Goal: Transaction & Acquisition: Purchase product/service

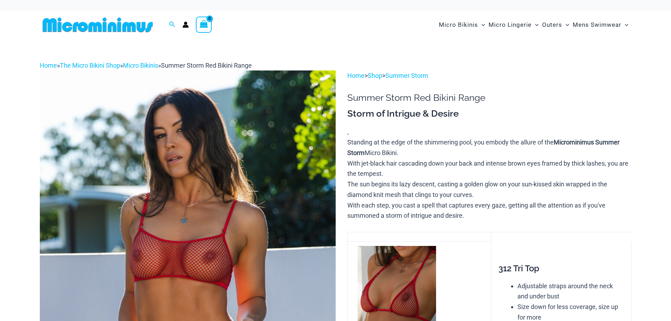
scroll to position [176, 0]
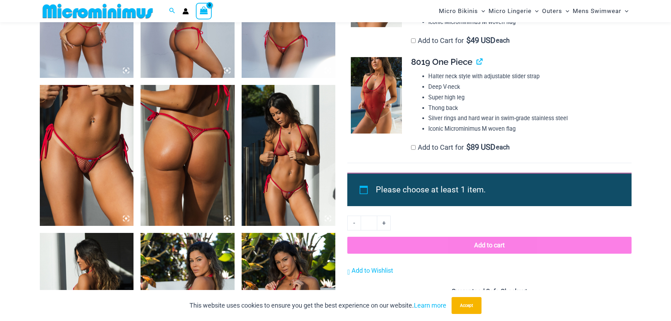
scroll to position [593, 0]
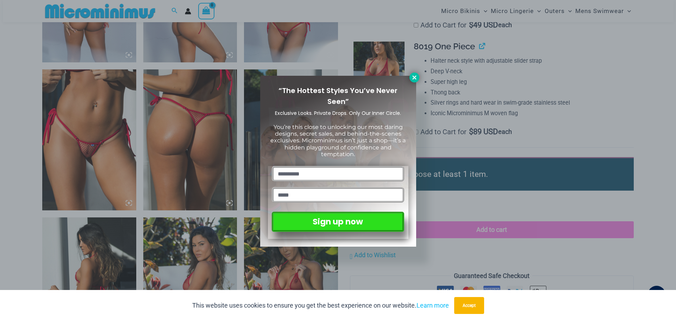
click at [412, 75] on icon at bounding box center [414, 77] width 6 height 6
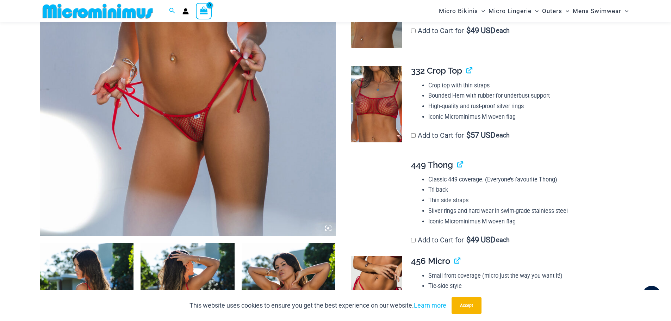
scroll to position [276, 0]
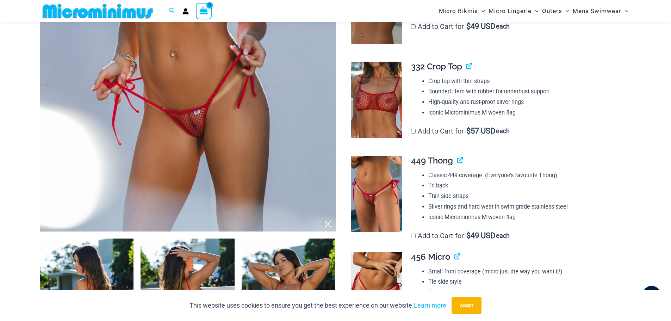
click at [326, 224] on icon at bounding box center [328, 224] width 6 height 6
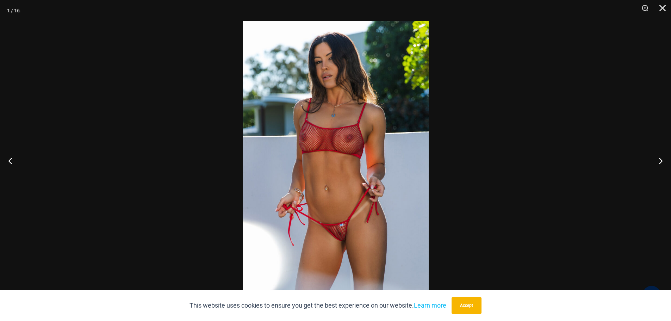
click at [343, 240] on img at bounding box center [336, 160] width 186 height 279
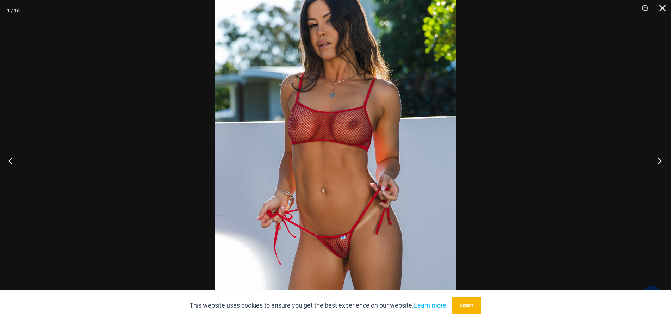
click at [659, 160] on button "Next" at bounding box center [658, 160] width 26 height 35
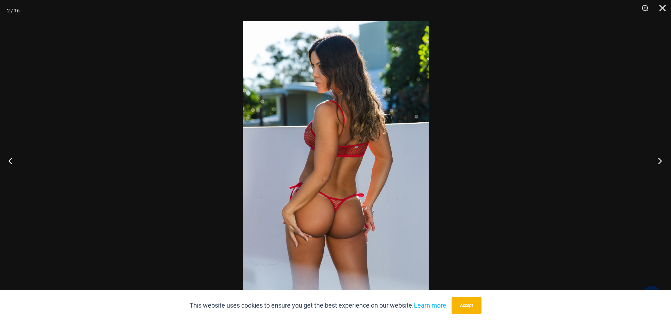
click at [659, 160] on button "Next" at bounding box center [658, 160] width 26 height 35
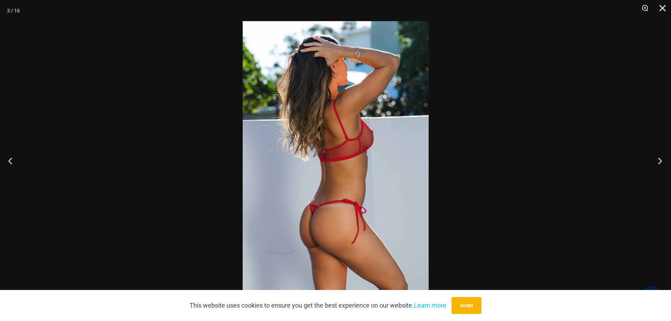
click at [659, 160] on button "Next" at bounding box center [658, 160] width 26 height 35
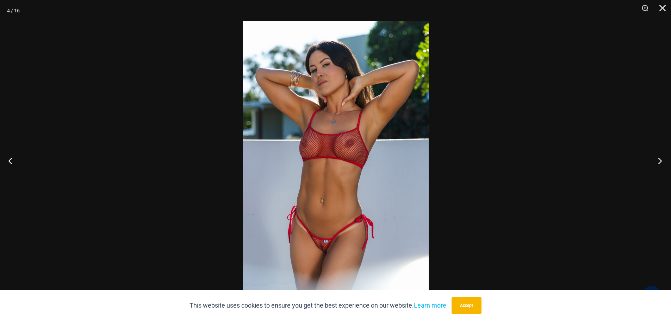
click at [659, 160] on button "Next" at bounding box center [658, 160] width 26 height 35
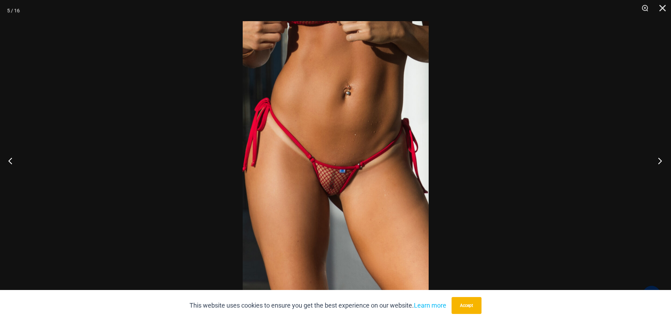
click at [659, 160] on button "Next" at bounding box center [658, 160] width 26 height 35
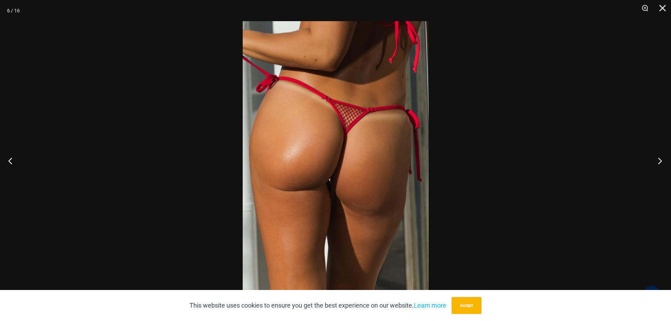
click at [659, 160] on button "Next" at bounding box center [658, 160] width 26 height 35
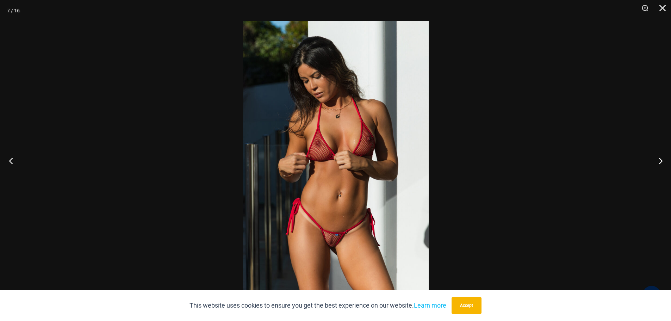
click at [9, 162] on button "Previous" at bounding box center [13, 160] width 26 height 35
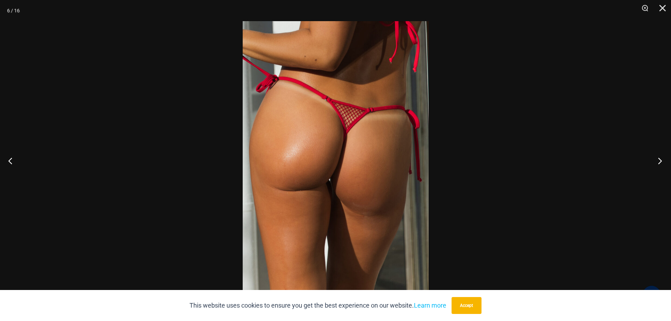
click at [660, 159] on button "Next" at bounding box center [658, 160] width 26 height 35
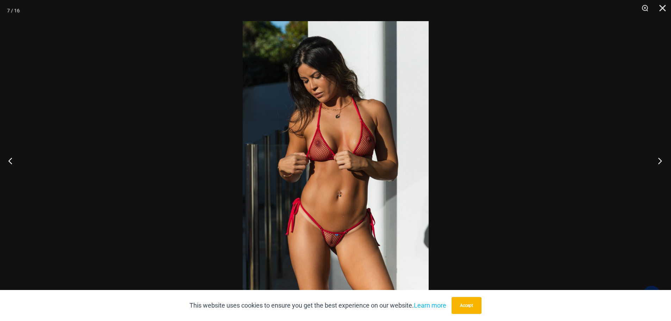
click at [660, 159] on button "Next" at bounding box center [658, 160] width 26 height 35
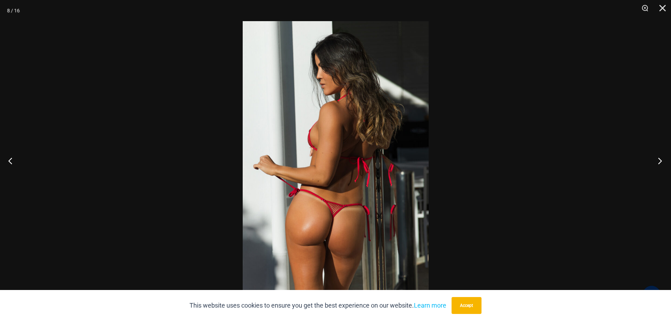
click at [660, 159] on button "Next" at bounding box center [658, 160] width 26 height 35
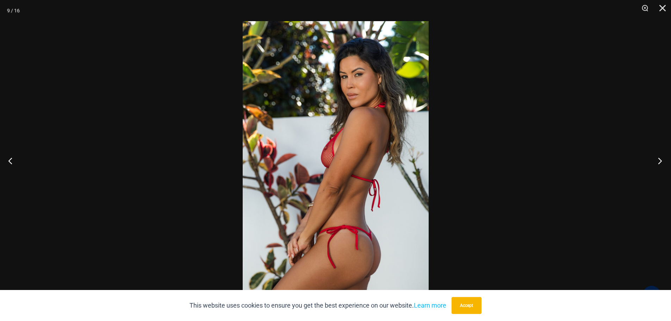
click at [660, 159] on button "Next" at bounding box center [658, 160] width 26 height 35
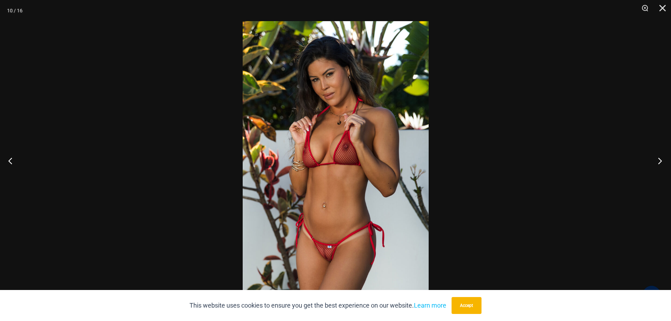
click at [660, 159] on button "Next" at bounding box center [658, 160] width 26 height 35
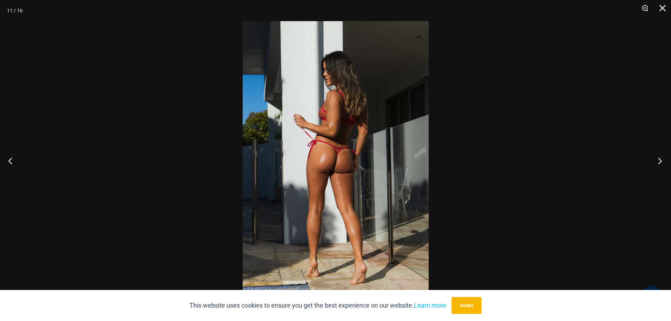
click at [660, 159] on button "Next" at bounding box center [658, 160] width 26 height 35
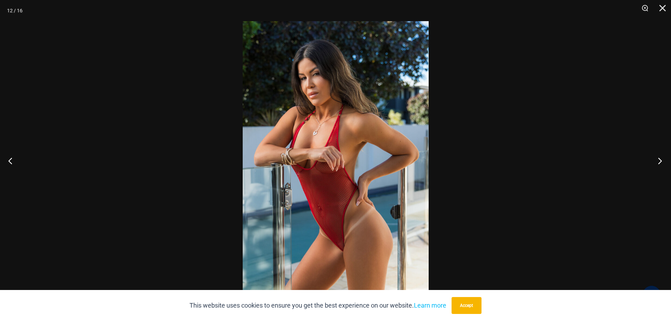
click at [660, 159] on button "Next" at bounding box center [658, 160] width 26 height 35
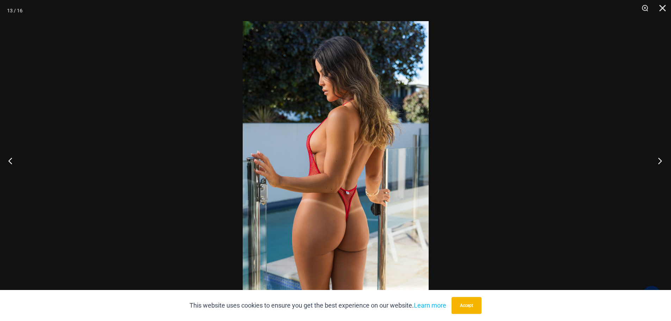
click at [660, 159] on button "Next" at bounding box center [658, 160] width 26 height 35
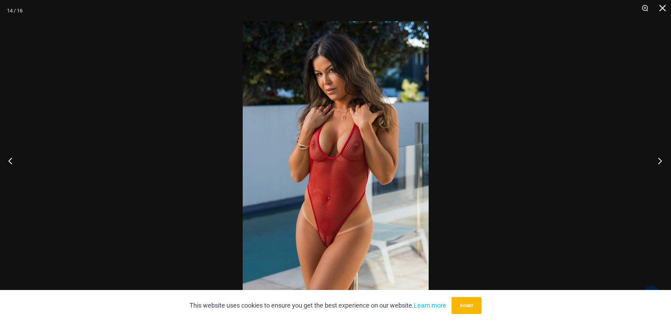
click at [660, 160] on button "Next" at bounding box center [658, 160] width 26 height 35
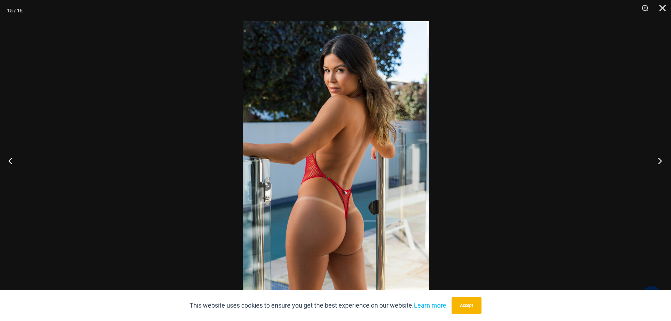
click at [660, 160] on button "Next" at bounding box center [658, 160] width 26 height 35
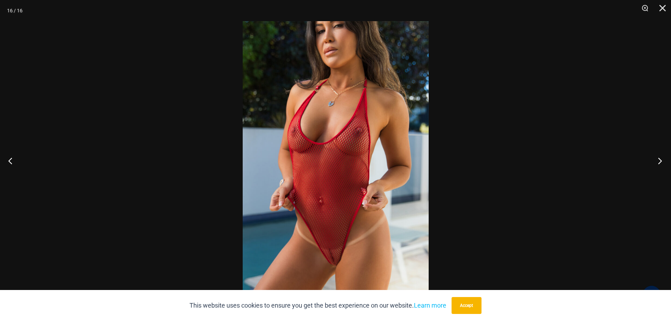
click at [660, 160] on button "Next" at bounding box center [658, 160] width 26 height 35
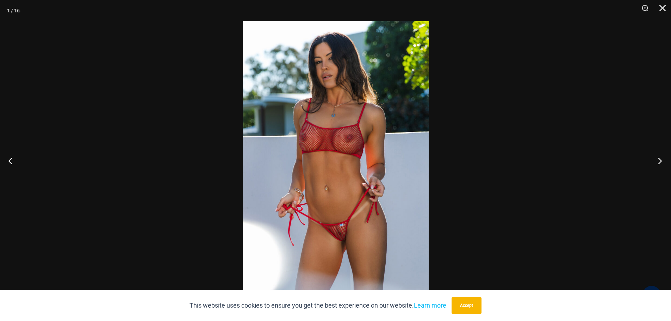
click at [660, 160] on button "Next" at bounding box center [658, 160] width 26 height 35
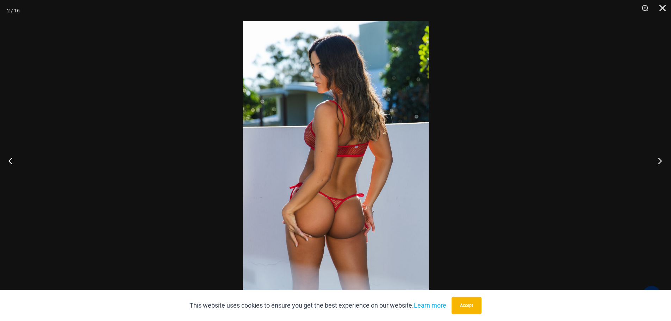
click at [660, 160] on button "Next" at bounding box center [658, 160] width 26 height 35
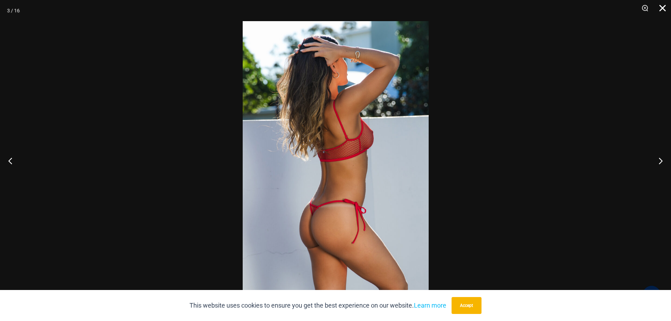
click at [662, 5] on button "Close" at bounding box center [660, 10] width 18 height 21
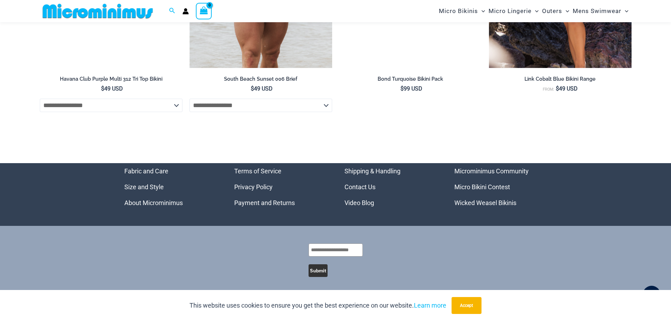
scroll to position [2847, 0]
